Goal: Transaction & Acquisition: Purchase product/service

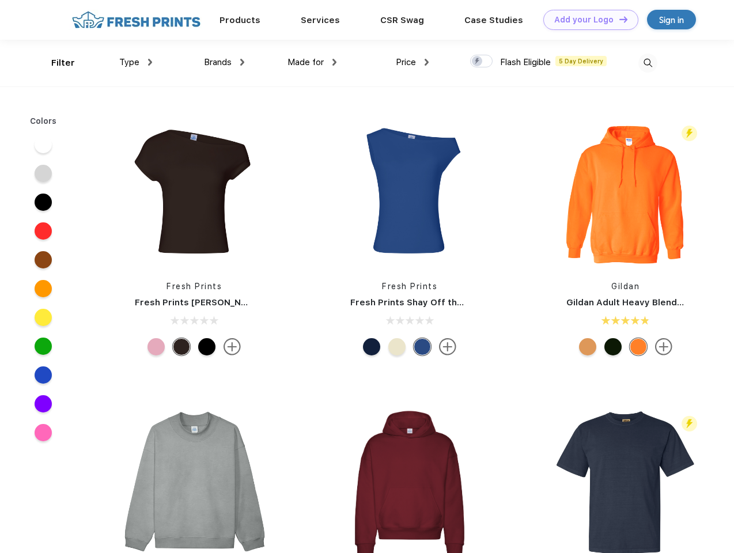
scroll to position [1, 0]
click at [587, 20] on link "Add your Logo Design Tool" at bounding box center [590, 20] width 95 height 20
click at [0, 0] on div "Design Tool" at bounding box center [0, 0] width 0 height 0
click at [618, 19] on link "Add your Logo Design Tool" at bounding box center [590, 20] width 95 height 20
click at [55, 63] on div "Filter" at bounding box center [63, 62] width 24 height 13
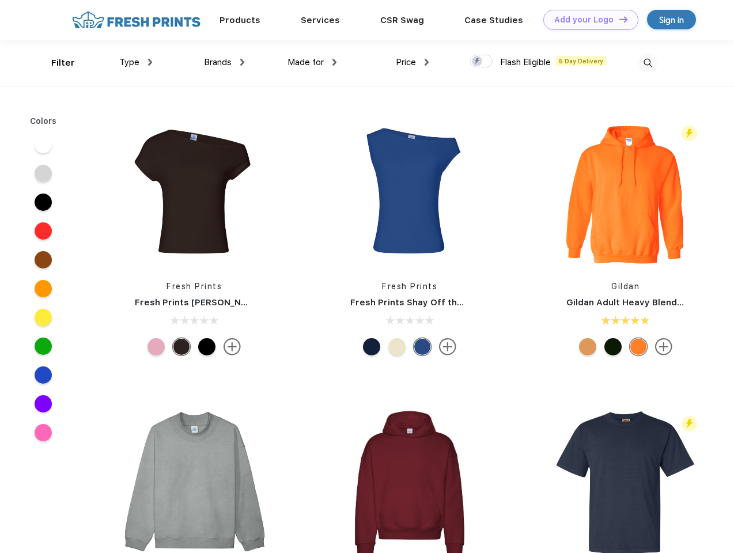
click at [136, 62] on span "Type" at bounding box center [129, 62] width 20 height 10
click at [224, 62] on span "Brands" at bounding box center [218, 62] width 28 height 10
click at [312, 62] on span "Made for" at bounding box center [306, 62] width 36 height 10
click at [413, 62] on span "Price" at bounding box center [406, 62] width 20 height 10
click at [482, 62] on div at bounding box center [481, 61] width 22 height 13
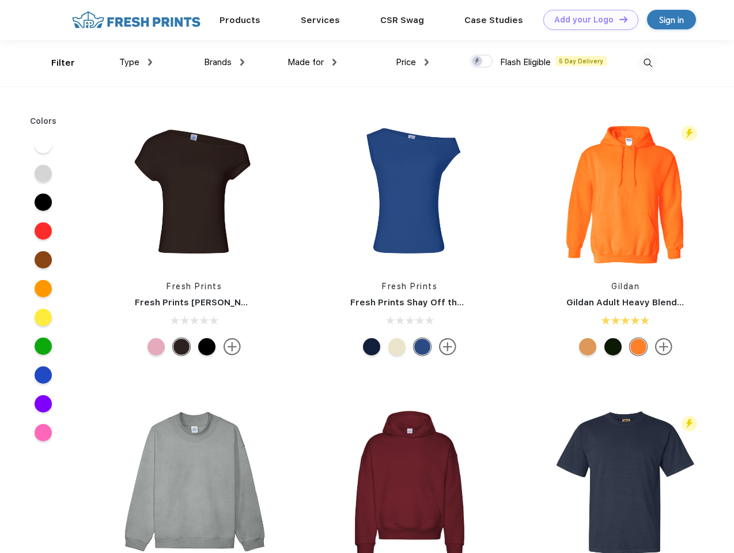
click at [478, 62] on input "checkbox" at bounding box center [473, 57] width 7 height 7
click at [648, 63] on img at bounding box center [647, 63] width 19 height 19
